Goal: Navigation & Orientation: Go to known website

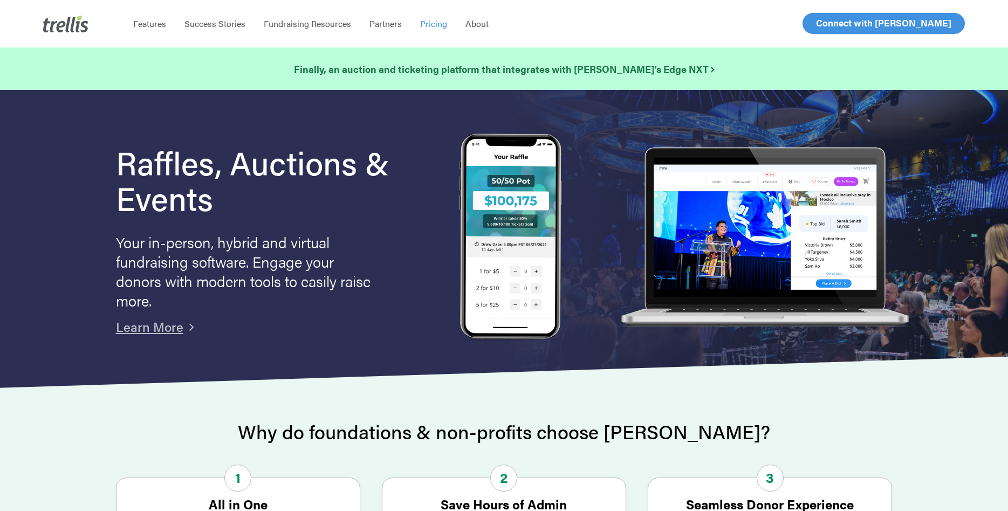
click at [436, 25] on span "Pricing" at bounding box center [433, 23] width 27 height 12
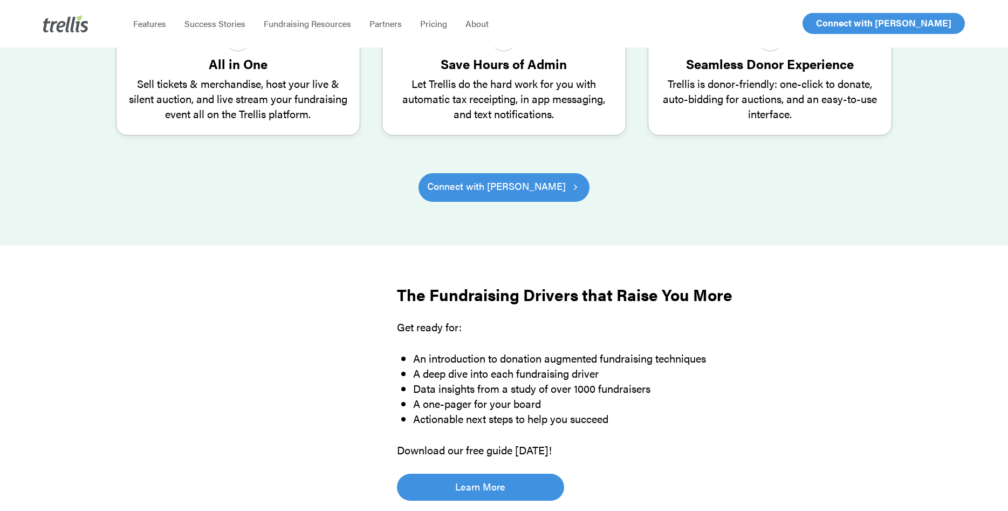
scroll to position [660, 0]
